Goal: Information Seeking & Learning: Check status

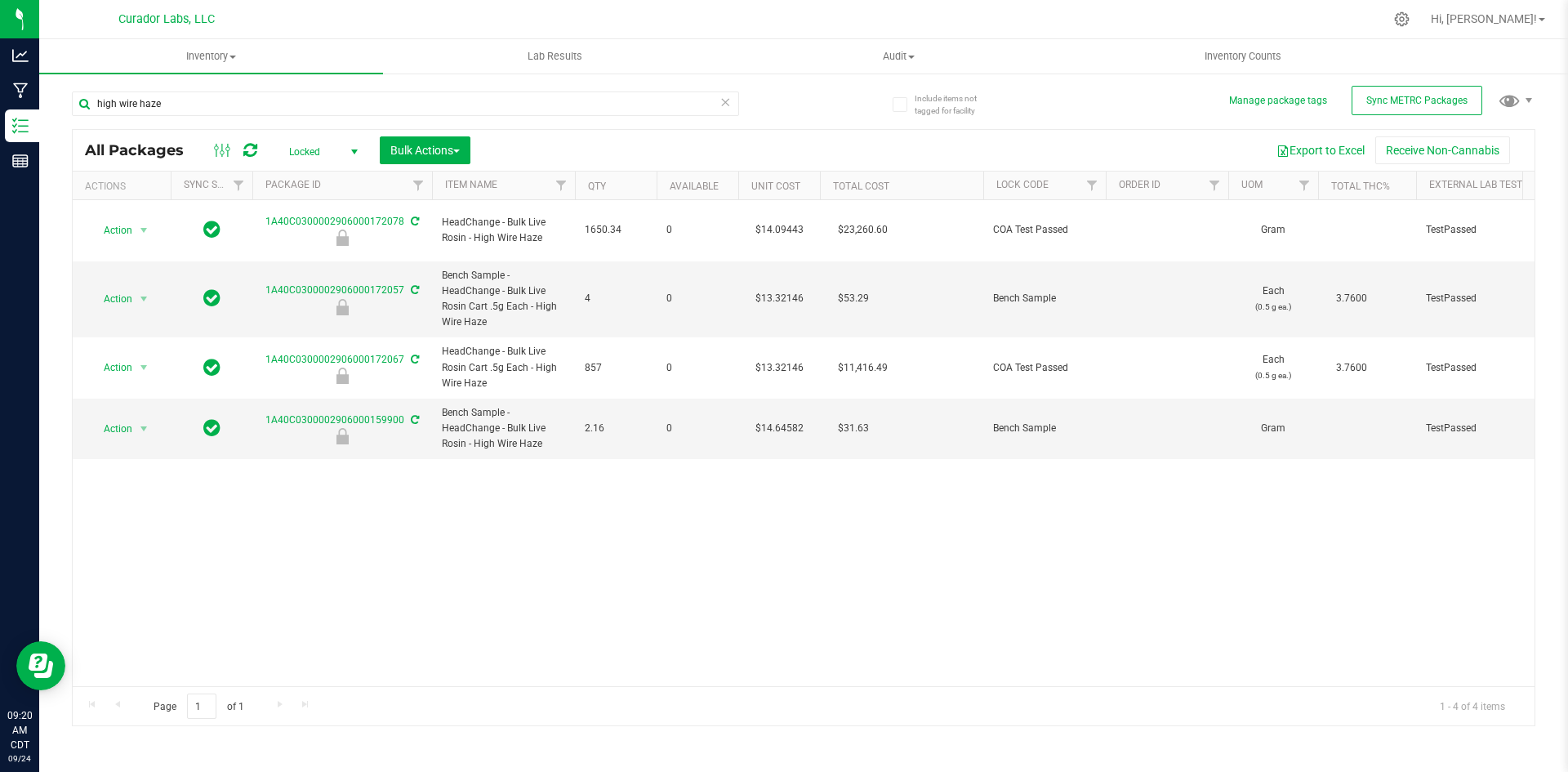
click at [54, 120] on div "Include items not tagged for facility Manage package tags Sync METRC Packages h…" at bounding box center [804, 321] width 1529 height 498
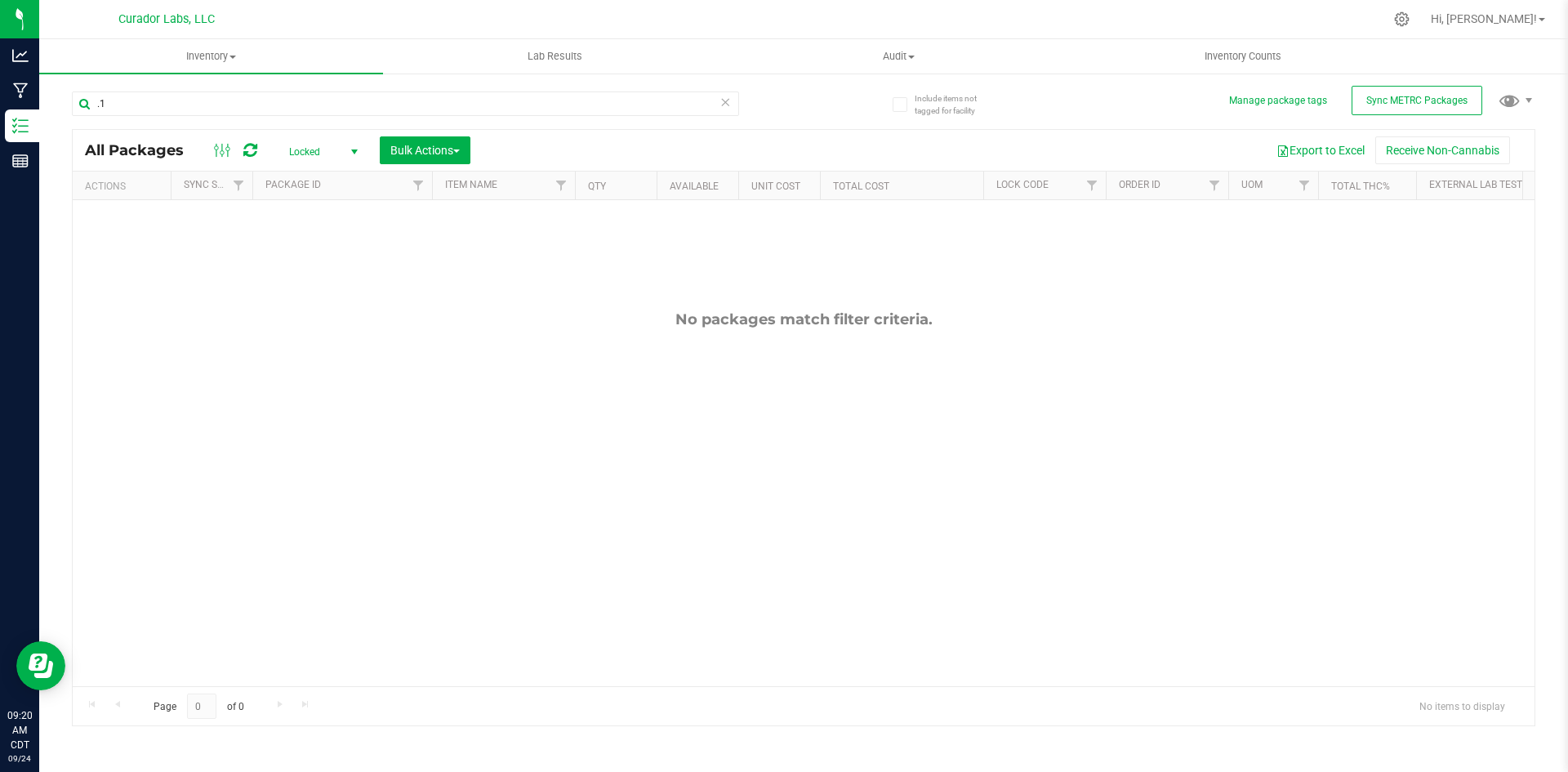
type input "."
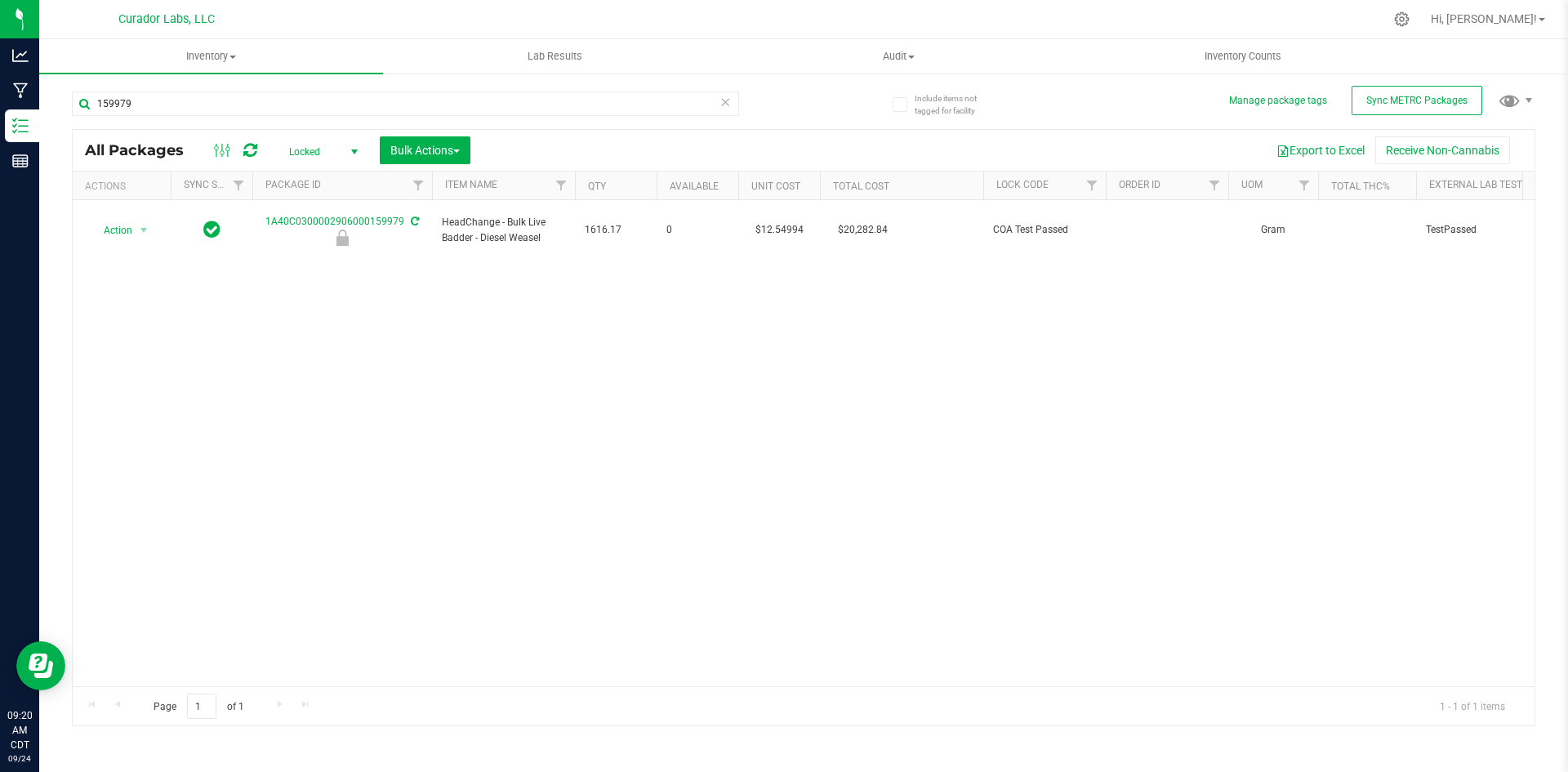
drag, startPoint x: 141, startPoint y: 98, endPoint x: 47, endPoint y: 120, distance: 96.5
click at [47, 120] on div "Include items not tagged for facility Manage package tags Sync METRC Packages 1…" at bounding box center [804, 321] width 1529 height 498
type input "1"
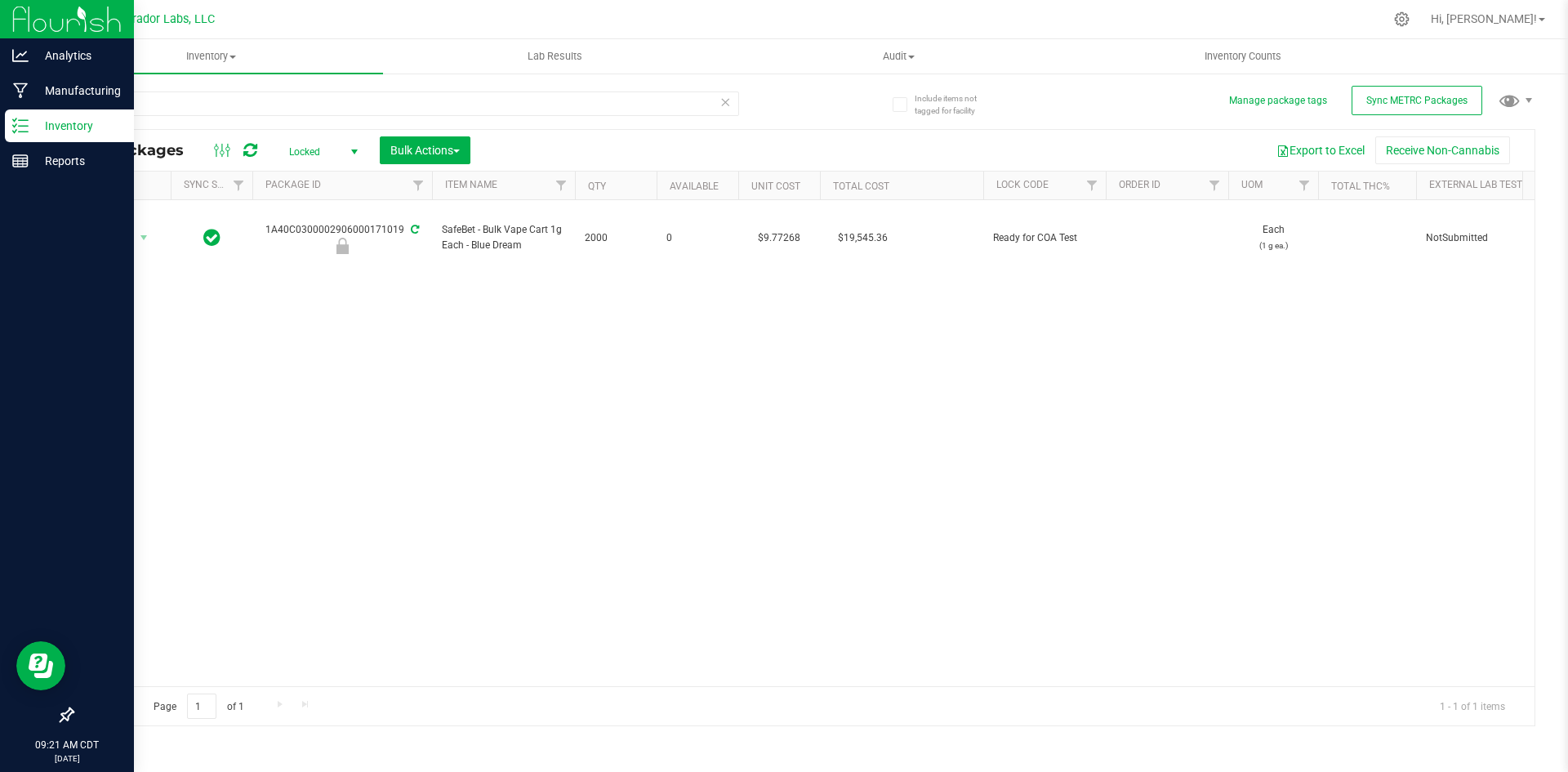
type input "171019"
